Goal: Navigation & Orientation: Find specific page/section

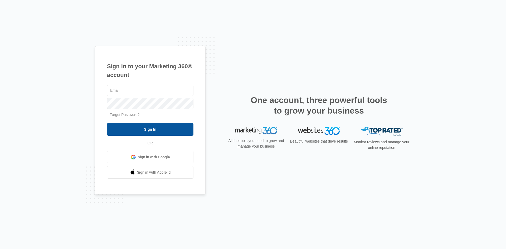
type input "[PERSON_NAME][DOMAIN_NAME][EMAIL_ADDRESS][PERSON_NAME][DOMAIN_NAME]"
click at [161, 129] on input "Sign In" at bounding box center [150, 129] width 87 height 13
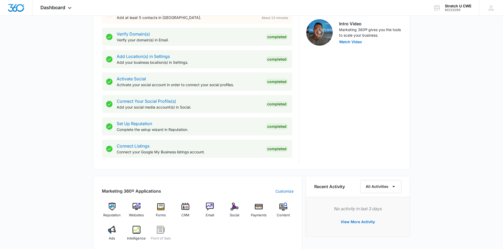
scroll to position [166, 0]
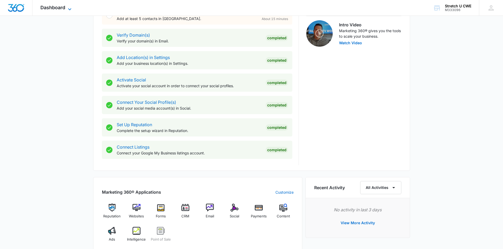
click at [70, 6] on icon at bounding box center [69, 9] width 6 height 6
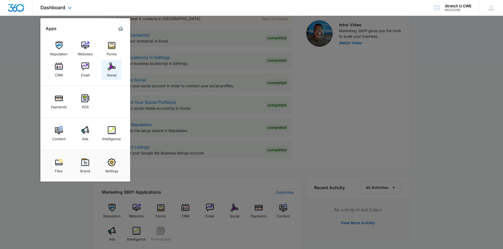
click at [114, 70] on img at bounding box center [112, 67] width 8 height 8
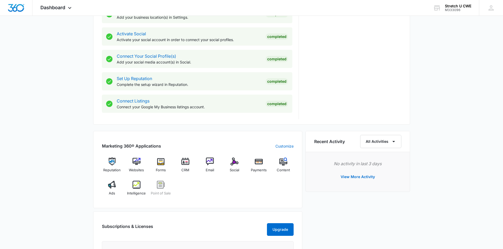
scroll to position [213, 0]
click at [233, 164] on img at bounding box center [234, 161] width 8 height 8
